Goal: Task Accomplishment & Management: Manage account settings

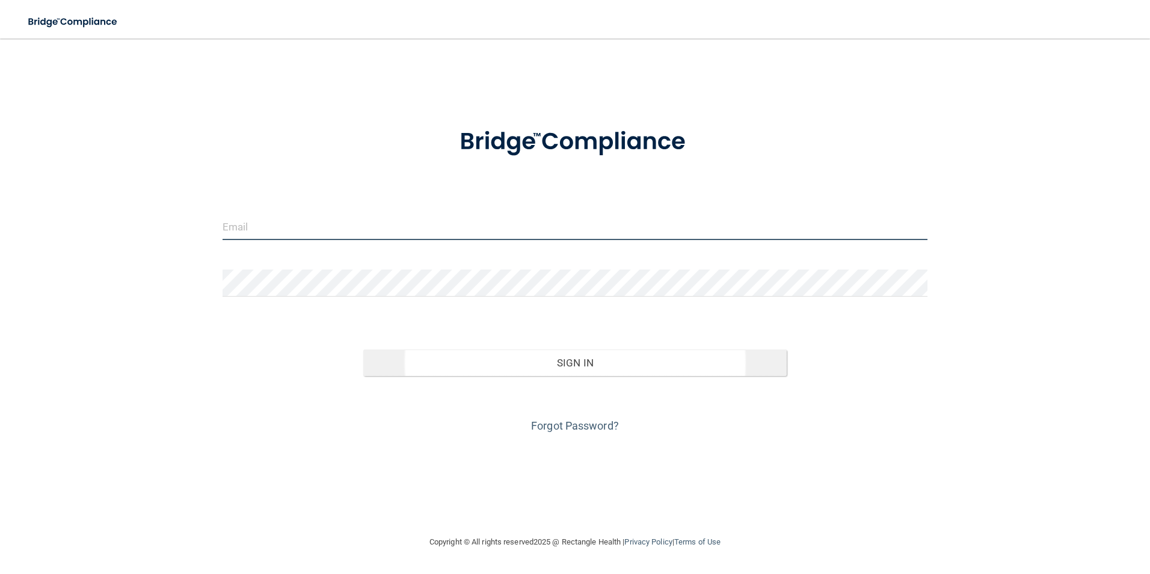
type input "[PERSON_NAME][EMAIL_ADDRESS][DOMAIN_NAME]"
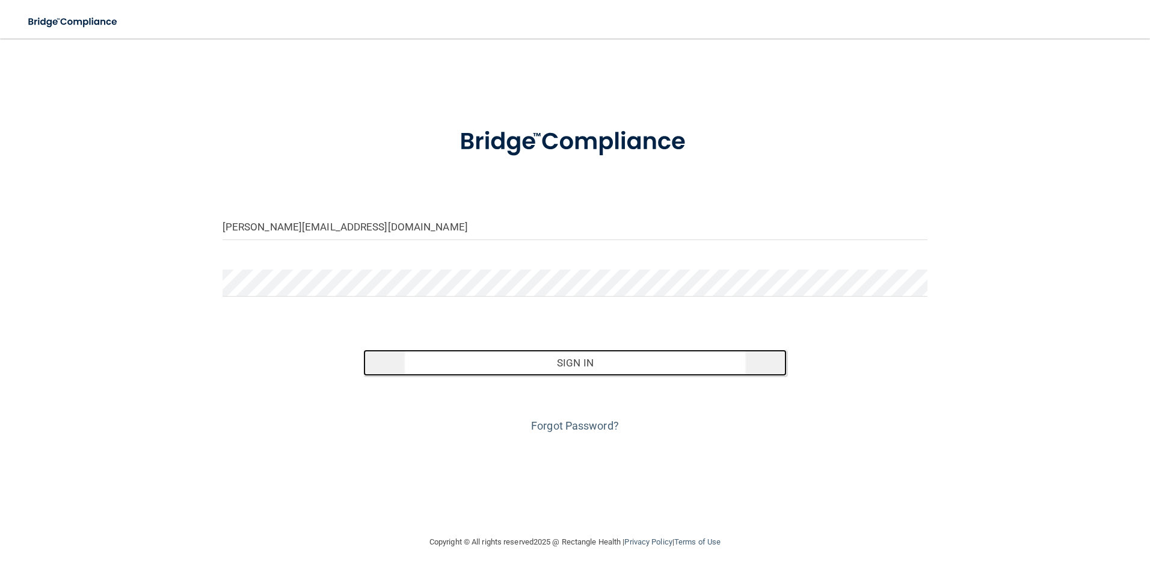
click at [436, 360] on button "Sign In" at bounding box center [574, 362] width 423 height 26
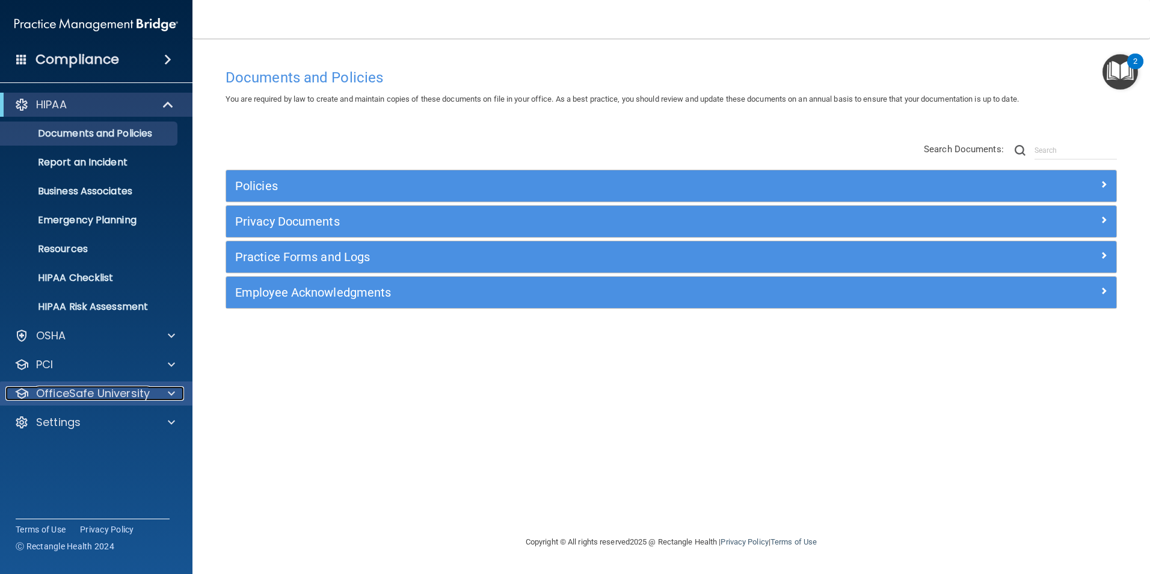
click at [117, 390] on p "OfficeSafe University" at bounding box center [93, 393] width 114 height 14
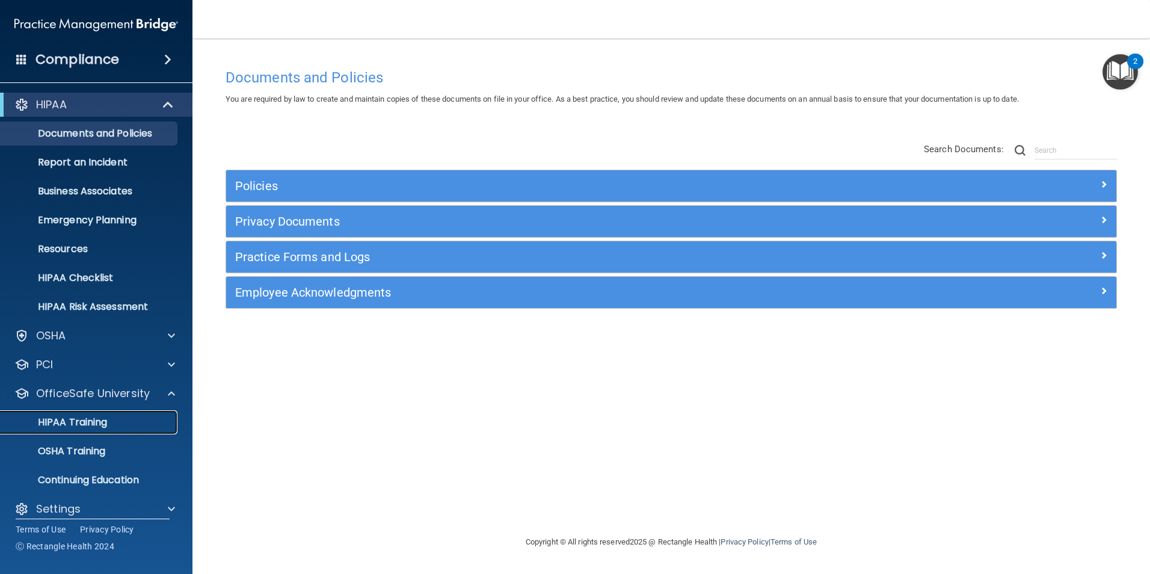
click at [61, 422] on p "HIPAA Training" at bounding box center [57, 422] width 99 height 12
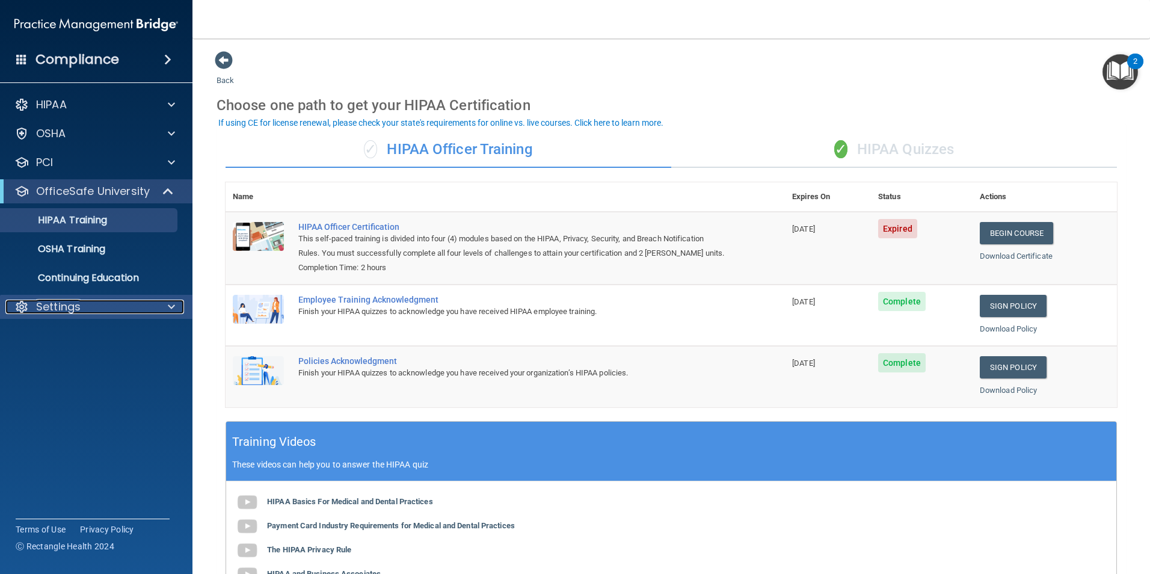
click at [171, 302] on span at bounding box center [171, 307] width 7 height 14
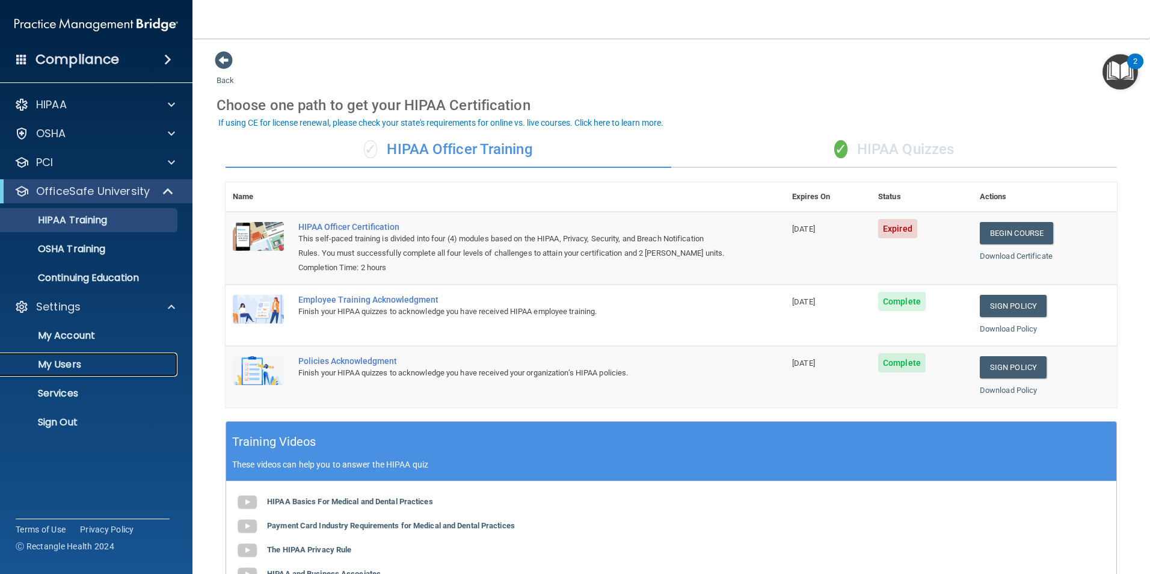
click at [41, 365] on p "My Users" at bounding box center [90, 365] width 164 height 12
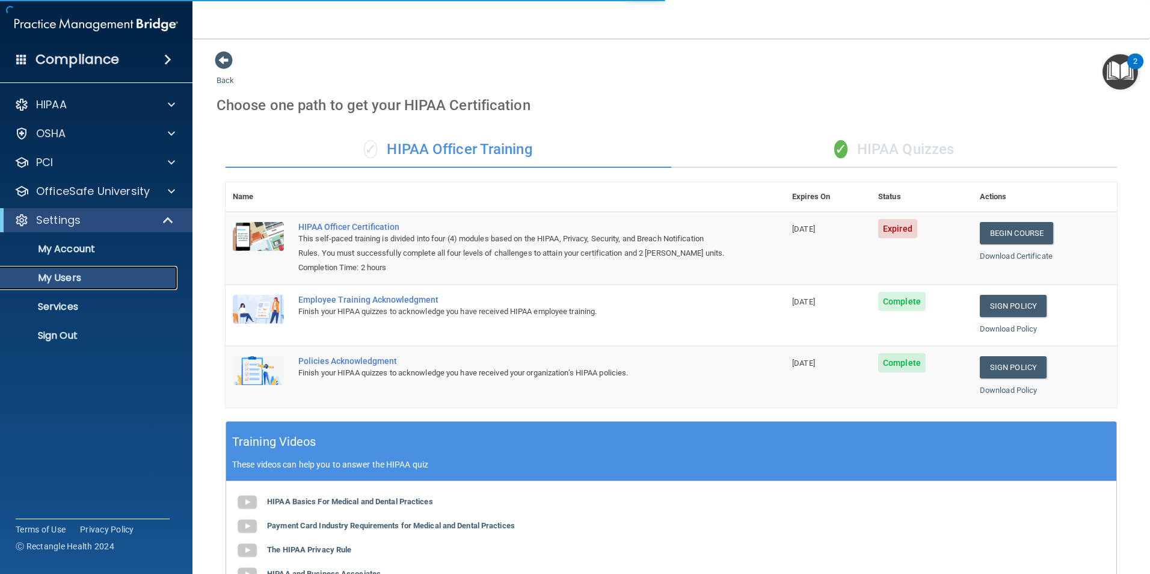
select select "20"
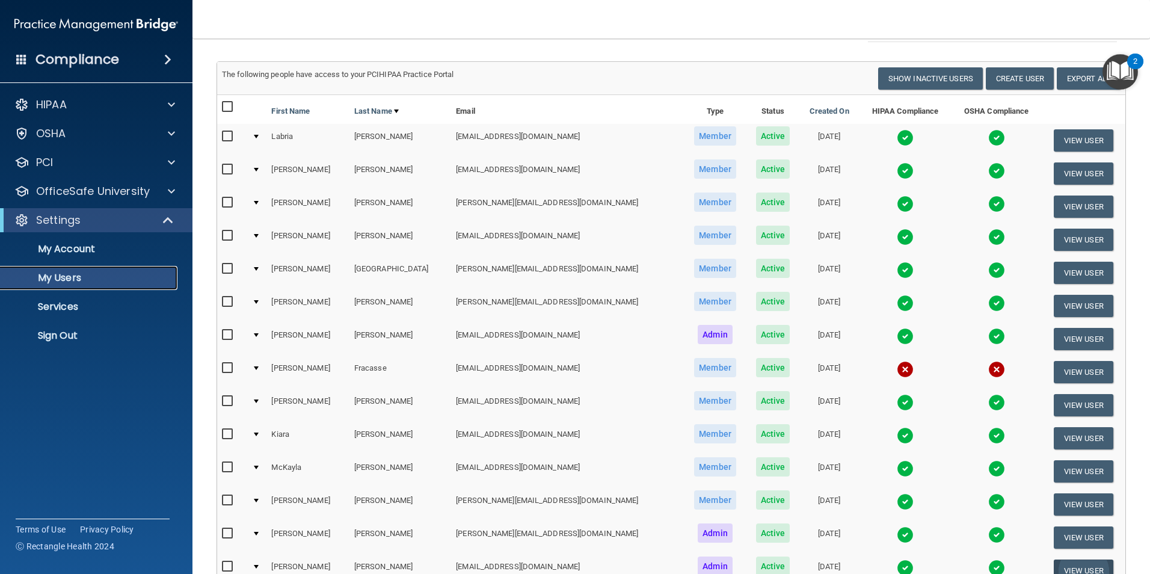
scroll to position [256, 0]
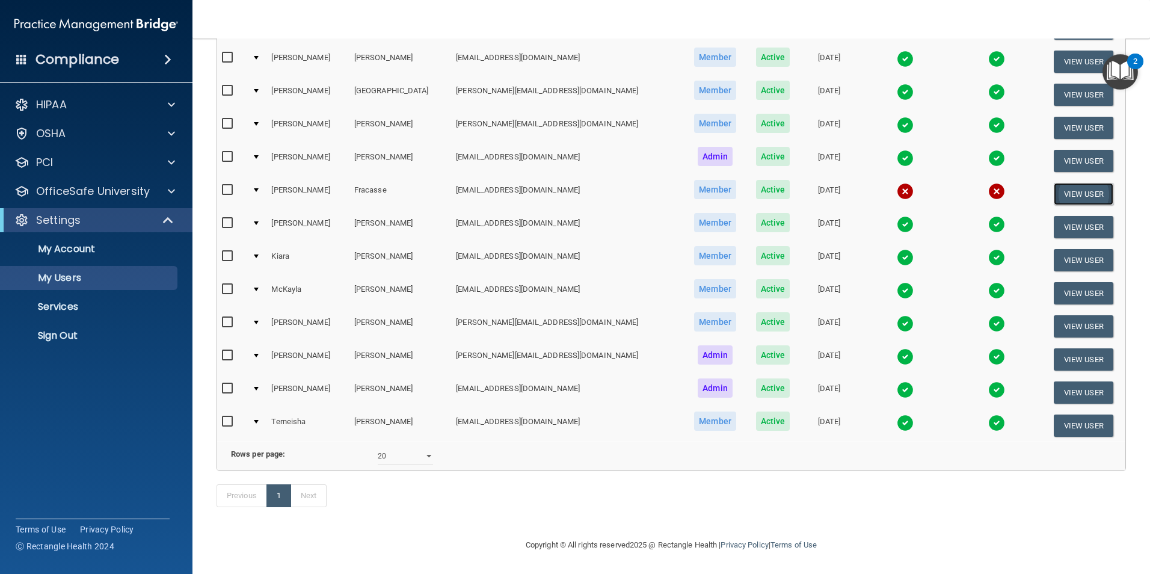
click at [1066, 183] on button "View User" at bounding box center [1084, 194] width 60 height 22
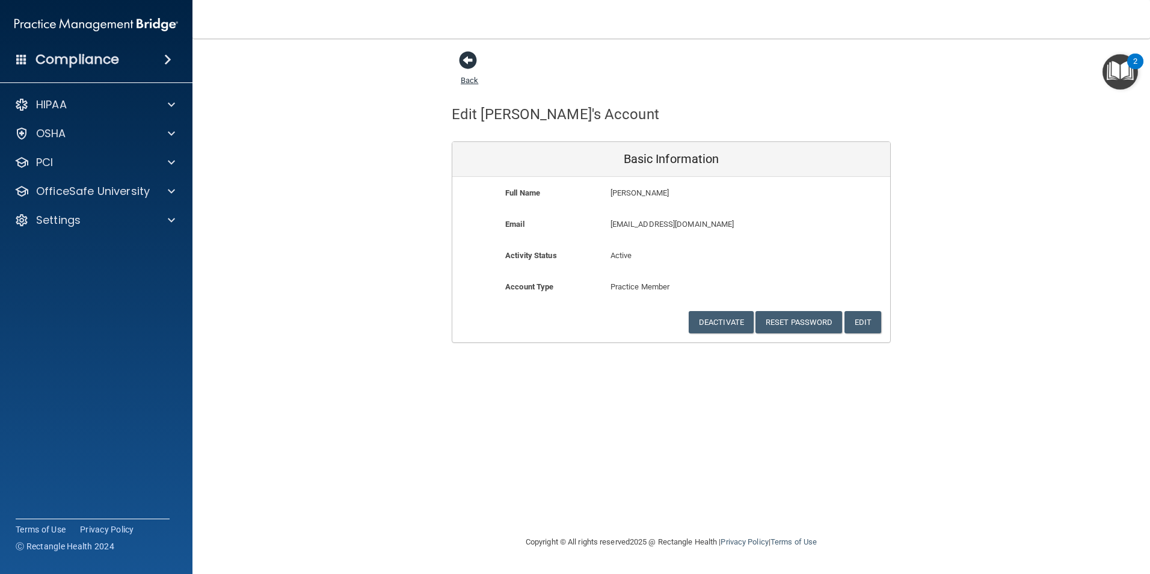
click at [469, 61] on span at bounding box center [468, 60] width 18 height 18
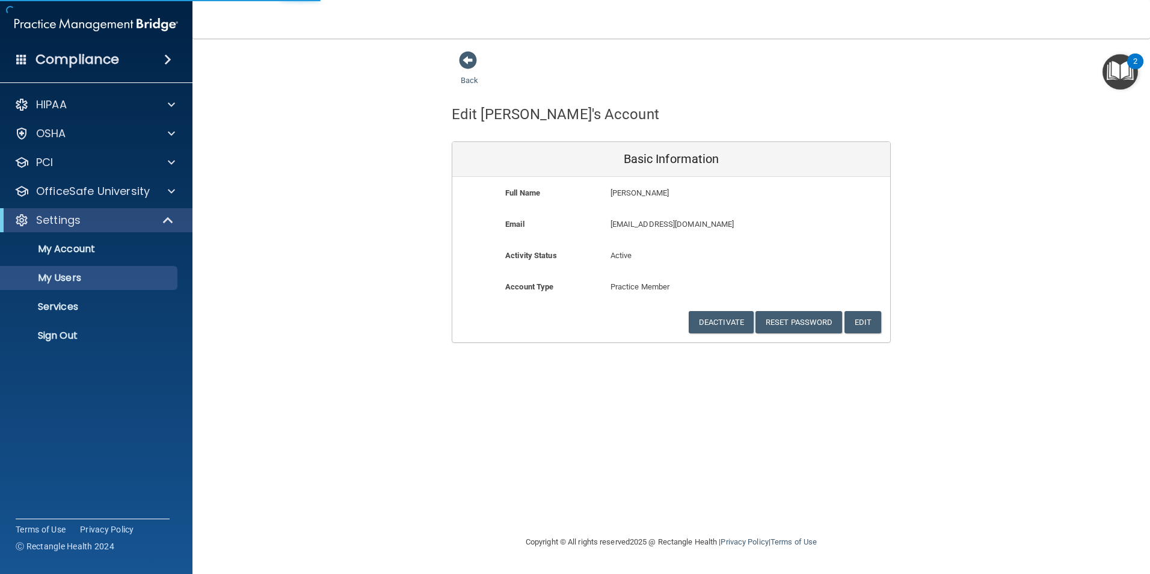
select select "20"
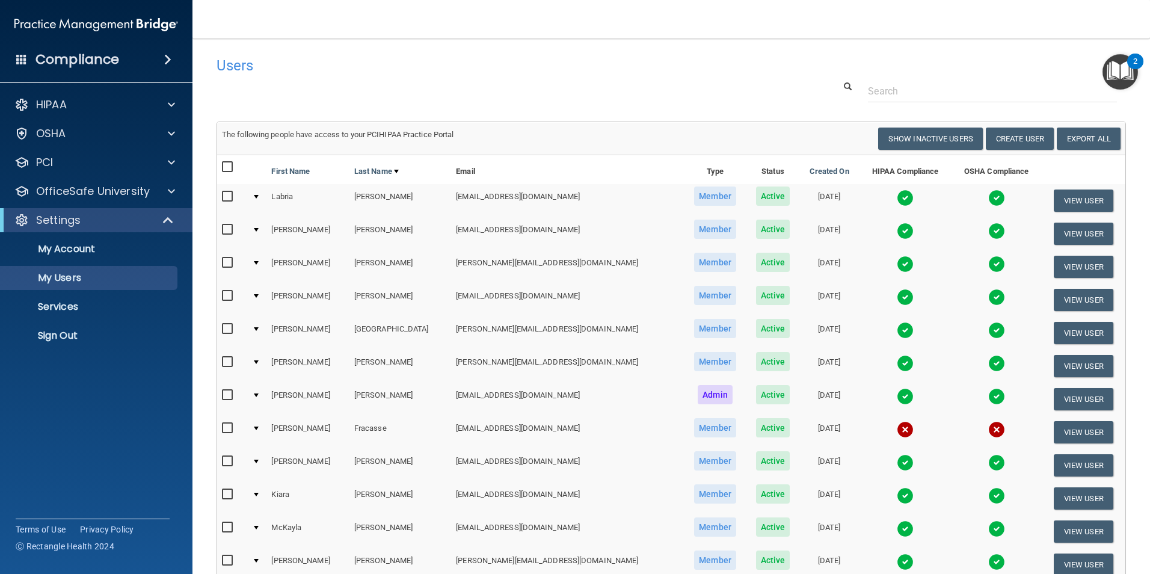
click at [229, 426] on input "checkbox" at bounding box center [229, 428] width 14 height 10
checkbox input "true"
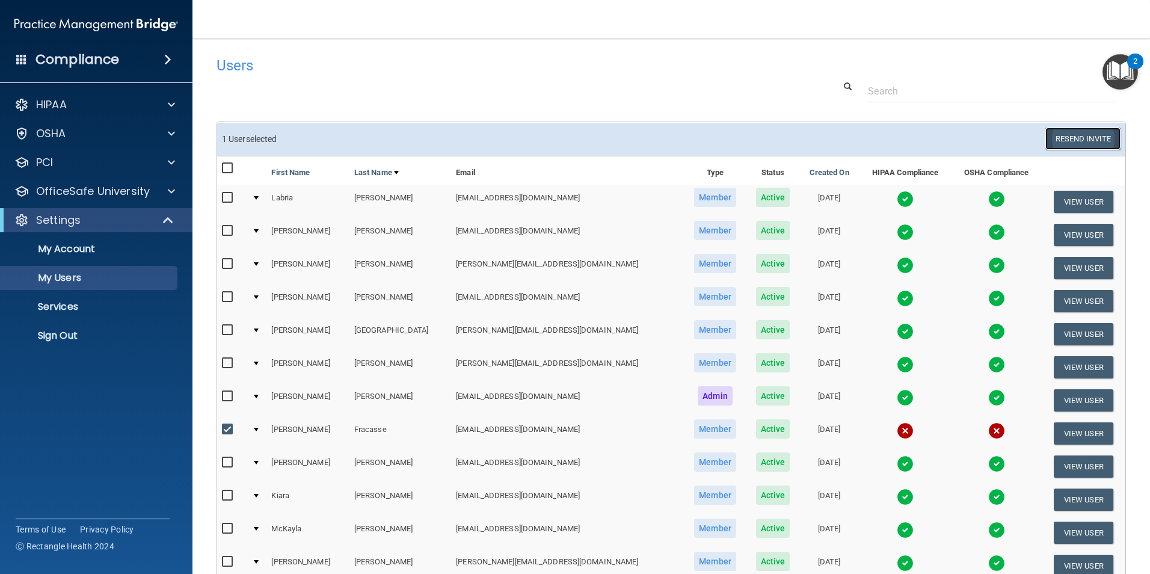
click at [1077, 136] on button "Resend Invite" at bounding box center [1082, 139] width 75 height 22
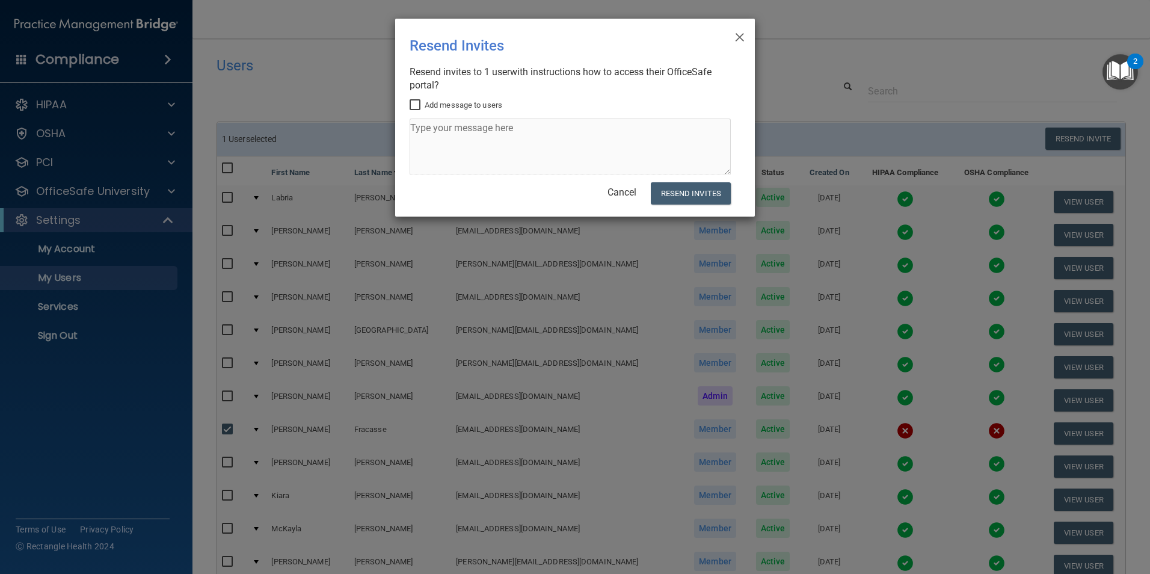
click at [418, 100] on input "Add message to users" at bounding box center [417, 105] width 14 height 10
checkbox input "true"
click at [428, 140] on textarea at bounding box center [570, 147] width 321 height 57
type textarea "Please complete your training."
click at [699, 196] on button "Resend Invites" at bounding box center [691, 193] width 80 height 22
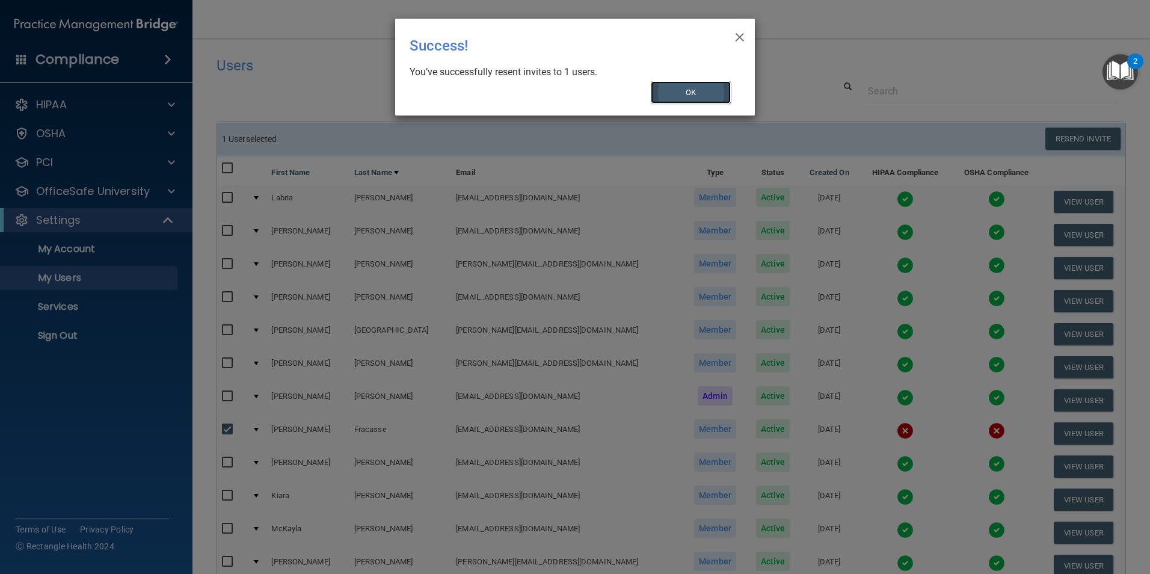
click at [668, 94] on button "OK" at bounding box center [691, 92] width 81 height 22
